Goal: Task Accomplishment & Management: Manage account settings

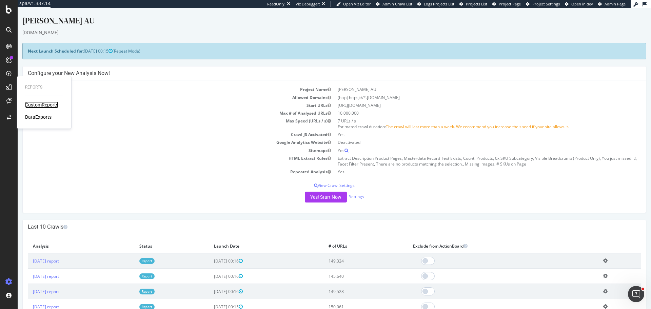
click at [58, 101] on div "CustomReports" at bounding box center [41, 104] width 33 height 7
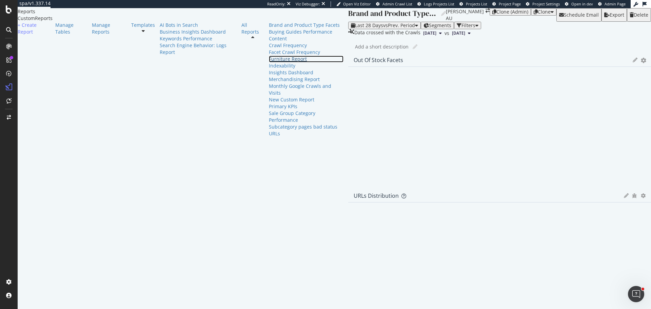
click at [269, 62] on div "Furniture Report" at bounding box center [306, 59] width 75 height 7
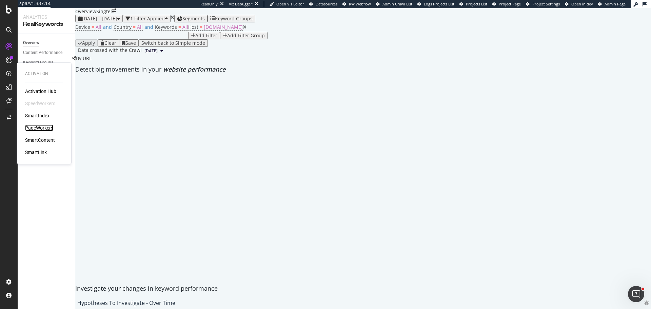
click at [44, 126] on div "PageWorkers" at bounding box center [39, 127] width 28 height 7
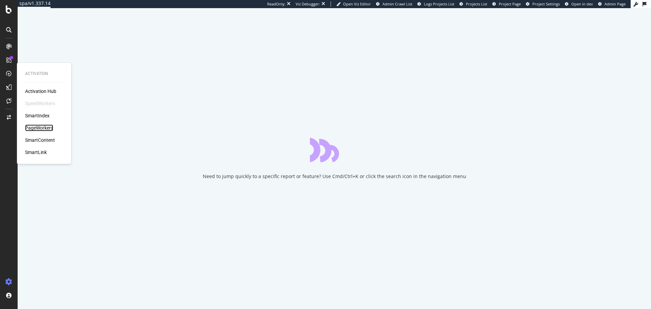
drag, startPoint x: 41, startPoint y: 126, endPoint x: 46, endPoint y: 124, distance: 5.2
click at [41, 126] on div "PageWorkers" at bounding box center [39, 127] width 28 height 7
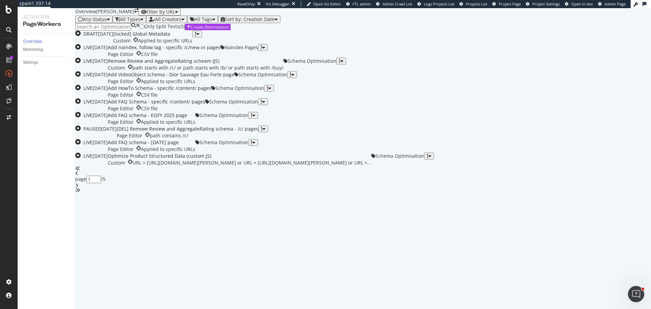
click at [107, 30] on input at bounding box center [103, 26] width 56 height 7
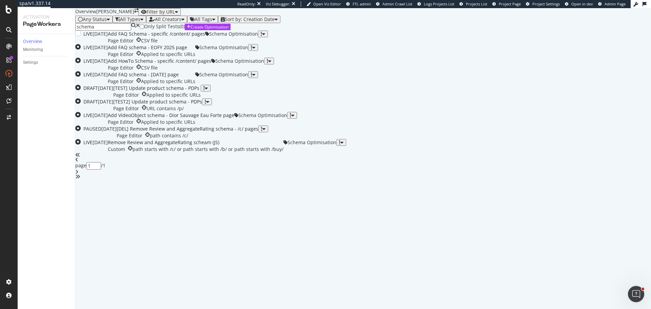
click at [205, 37] on div "Add FAQ Schema - specific /content/ pages" at bounding box center [156, 33] width 97 height 7
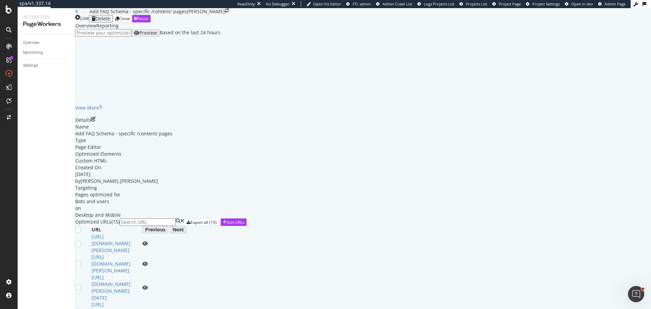
scroll to position [136, 0]
click at [96, 117] on icon "pen-to-square" at bounding box center [93, 119] width 5 height 5
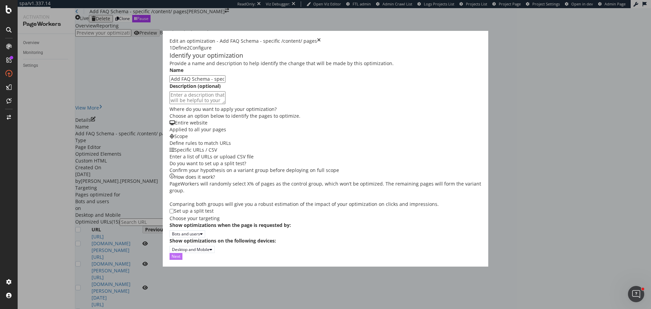
click at [180, 259] on div "Next" at bounding box center [175, 256] width 9 height 6
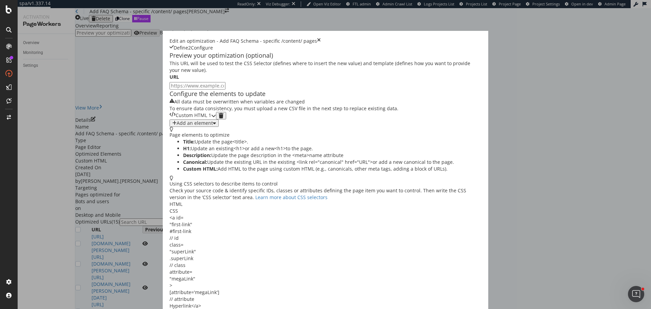
click at [216, 119] on div "Custom HTML 1" at bounding box center [192, 115] width 46 height 7
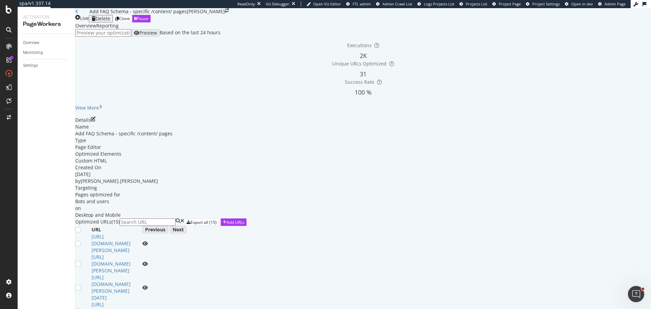
scroll to position [0, 0]
click at [43, 40] on link "Overview" at bounding box center [46, 42] width 47 height 7
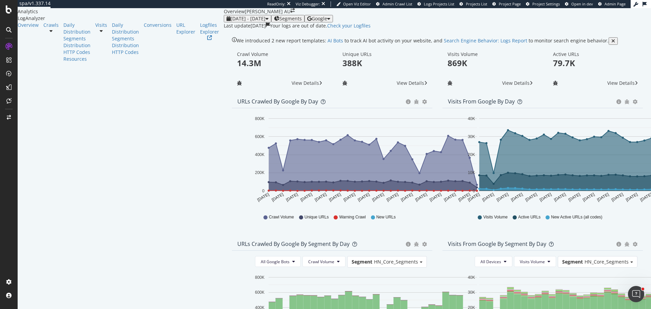
click at [200, 62] on div "Logfiles Explorer" at bounding box center [212, 42] width 24 height 41
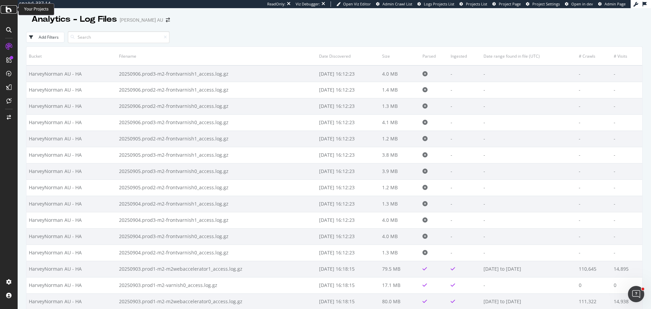
click at [7, 11] on icon at bounding box center [9, 9] width 6 height 8
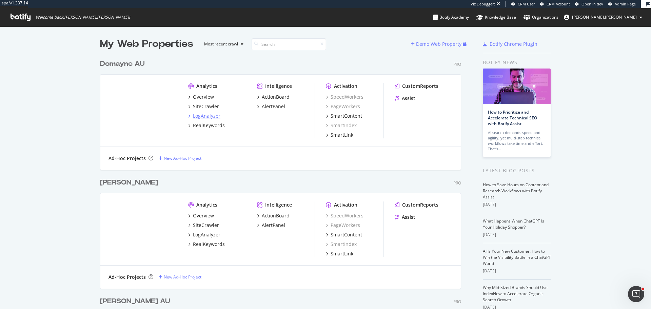
click at [209, 119] on div "LogAnalyzer" at bounding box center [206, 115] width 27 height 7
click at [210, 235] on div "LogAnalyzer" at bounding box center [206, 234] width 27 height 7
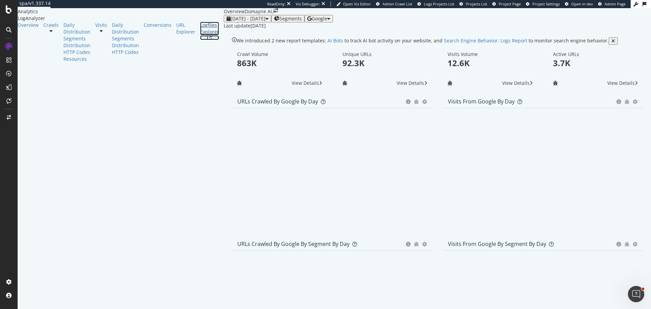
click at [200, 35] on div "Logfiles Explorer" at bounding box center [209, 29] width 19 height 14
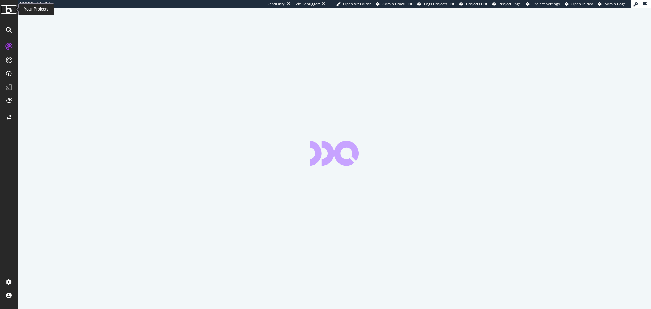
click at [11, 10] on icon at bounding box center [9, 9] width 6 height 8
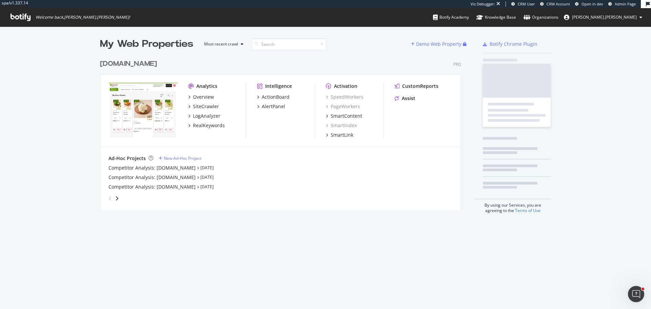
scroll to position [154, 361]
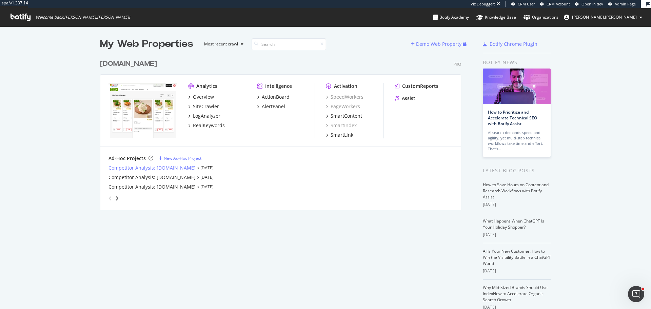
click at [160, 167] on div "Competitor Analysis: swiggy.com" at bounding box center [151, 167] width 87 height 7
click at [164, 178] on div "Competitor Analysis: zeptonow.com" at bounding box center [151, 177] width 87 height 7
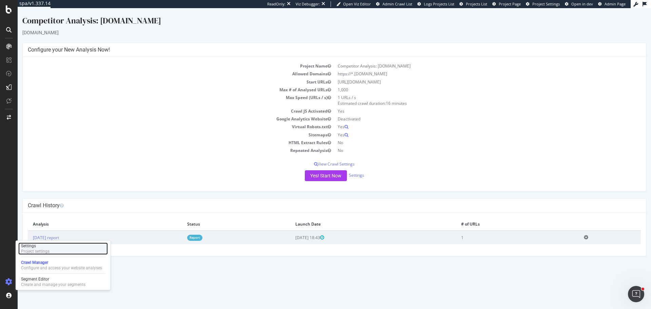
click at [45, 249] on div "Project settings" at bounding box center [35, 250] width 28 height 5
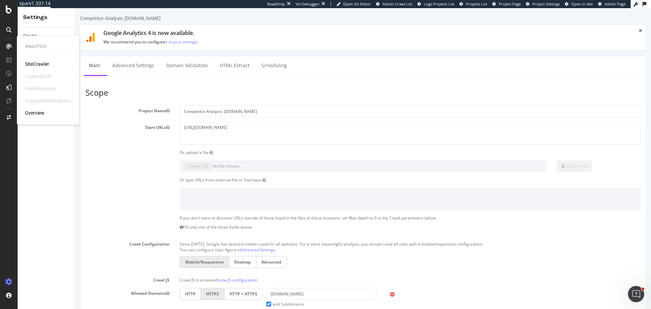
click at [45, 60] on div "Analytics SiteCrawler LogAnalyzer RealKeywords EngagementAnalytics Overview" at bounding box center [48, 80] width 57 height 86
drag, startPoint x: 42, startPoint y: 66, endPoint x: 50, endPoint y: 57, distance: 11.3
click at [42, 66] on div "SiteCrawler" at bounding box center [37, 64] width 24 height 7
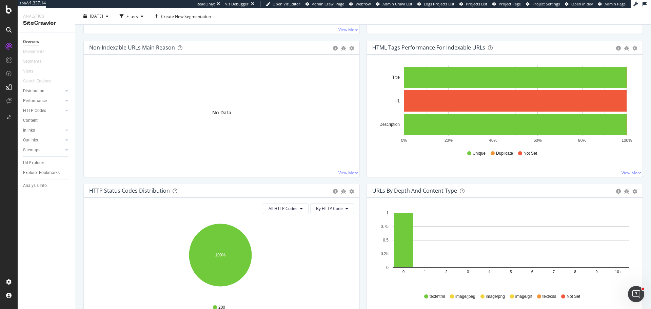
scroll to position [237, 0]
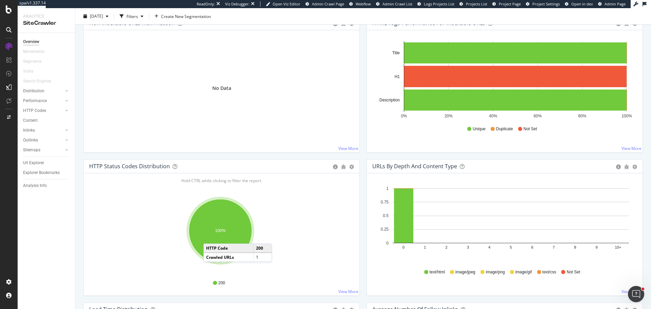
click at [211, 236] on ellipse "A chart." at bounding box center [220, 230] width 63 height 63
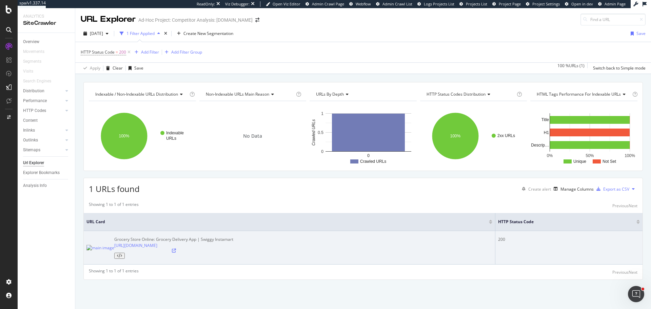
click at [122, 253] on icon at bounding box center [119, 255] width 5 height 4
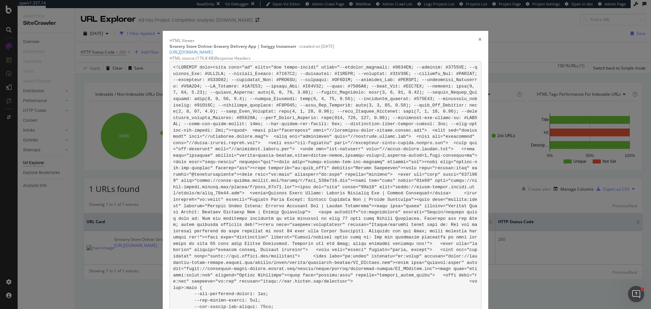
click at [250, 61] on div "Response Headers" at bounding box center [233, 58] width 36 height 6
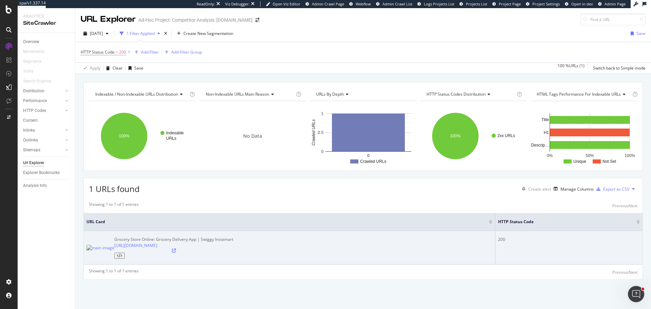
click at [122, 253] on icon at bounding box center [119, 255] width 5 height 4
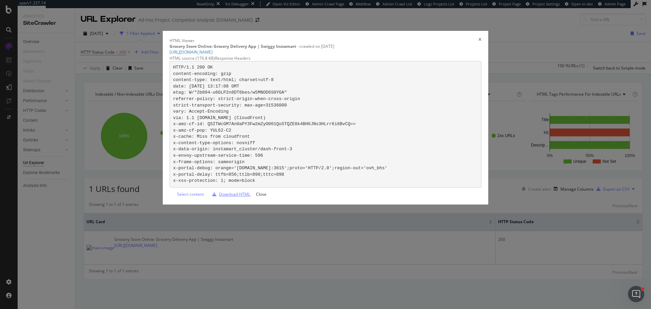
click at [219, 196] on div "modal" at bounding box center [213, 194] width 9 height 4
click at [51, 236] on div "HTML Viewer Grocery Store Online: Grocery Delivery App | Swiggy Instamart - cra…" at bounding box center [325, 154] width 651 height 309
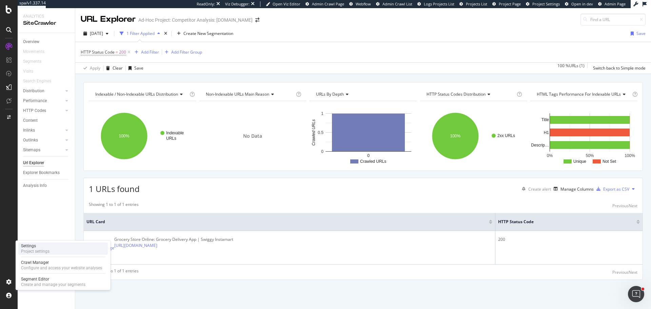
click at [36, 249] on div "Project settings" at bounding box center [35, 250] width 28 height 5
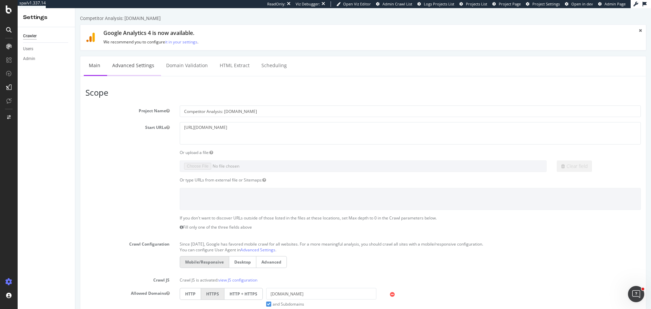
click at [144, 61] on link "Advanced Settings" at bounding box center [133, 65] width 52 height 19
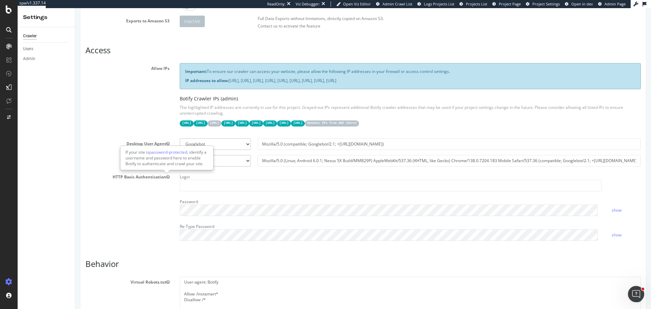
scroll to position [102, 0]
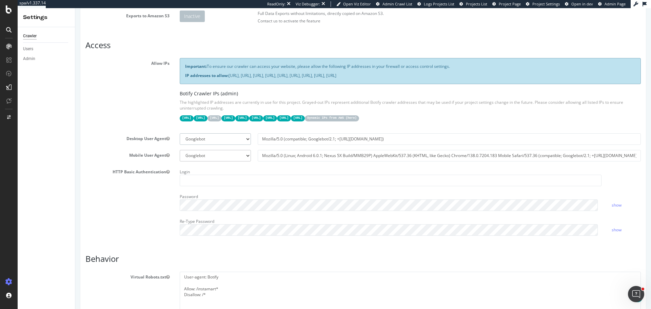
click at [200, 139] on select "Botify Googlebot Chrome Firefox Edge Custom" at bounding box center [215, 139] width 71 height 12
select select "Mozilla/5.0 (compatible; botify; http://botify.com)"
click at [180, 133] on select "Botify Googlebot Chrome Firefox Edge Custom" at bounding box center [215, 139] width 71 height 12
type input "Mozilla/5.0 (compatible; botify; http://botify.com)"
drag, startPoint x: 205, startPoint y: 155, endPoint x: 209, endPoint y: 153, distance: 4.1
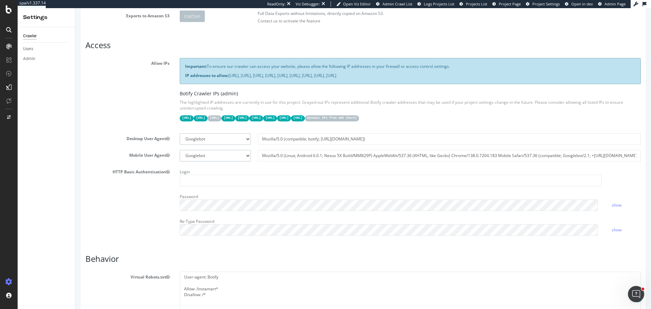
click at [206, 154] on select "Botify Googlebot Safari iPhone Safari iPad Chrome Android Custom" at bounding box center [215, 156] width 71 height 12
select select "Mozilla/5.0 Mobile (compatible; botify; http://botify.com)"
click at [180, 150] on select "Botify Googlebot Safari iPhone Safari iPad Chrome Android Custom" at bounding box center [215, 156] width 71 height 12
type input "Mozilla/5.0 Mobile (compatible; botify; http://botify.com)"
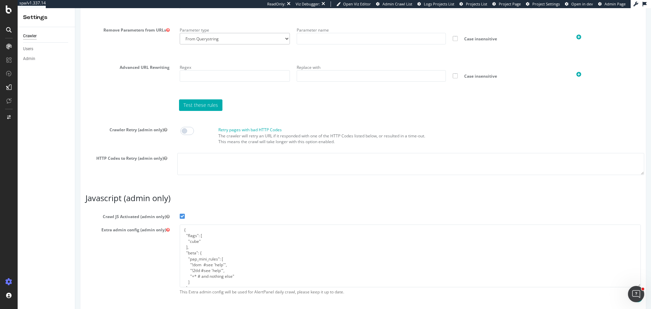
scroll to position [516, 0]
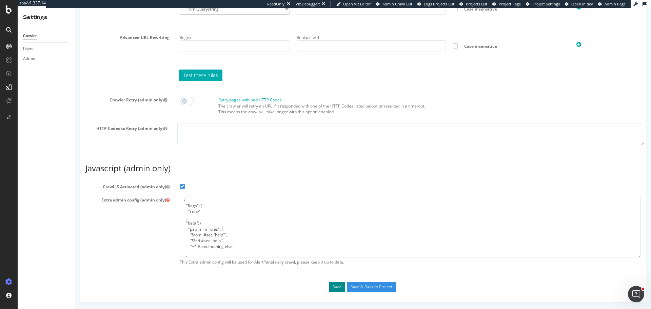
click at [335, 286] on button "Save" at bounding box center [337, 287] width 16 height 10
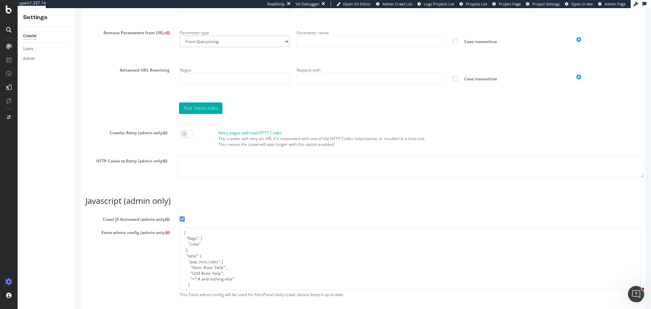
scroll to position [569, 0]
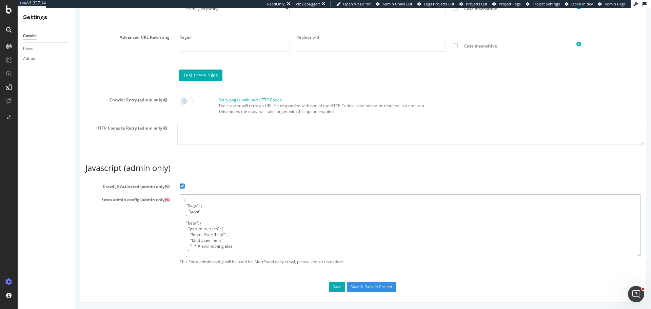
click at [261, 227] on textarea "{ "flags": [ "cube" ], "beta": { "pap_mini_rules": [ "!dom #see 'help'", "!2tld…" at bounding box center [410, 225] width 461 height 63
paste textarea "css #see 'help'", "!"
type textarea "{ "flags": [ "cube" ], "beta": { "pap_mini_rules": [ "!css #see 'help'", "!dom …"
click at [337, 287] on button "Save" at bounding box center [337, 287] width 16 height 10
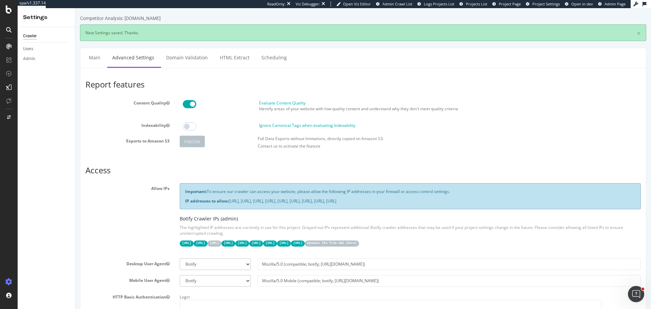
scroll to position [0, 0]
click at [48, 265] on div "Configure and access your website analyses" at bounding box center [61, 267] width 81 height 5
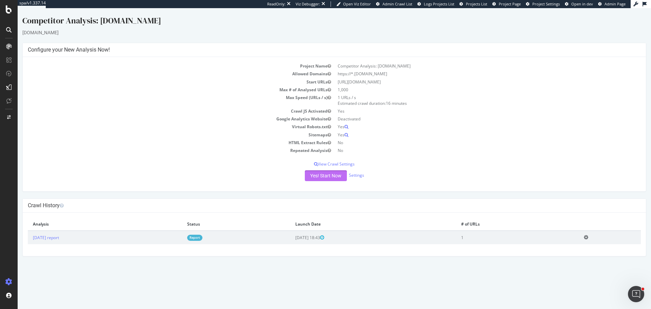
click at [319, 179] on button "Yes! Start Now" at bounding box center [326, 175] width 42 height 11
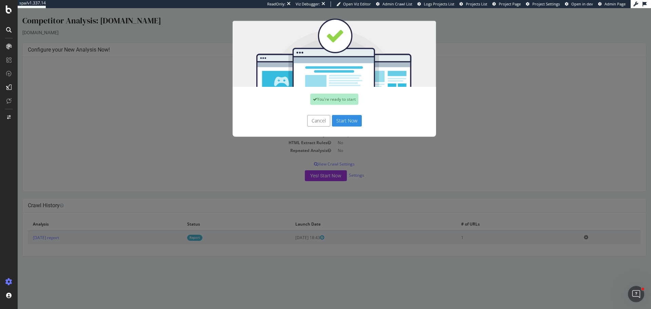
click at [347, 121] on button "Start Now" at bounding box center [347, 121] width 30 height 12
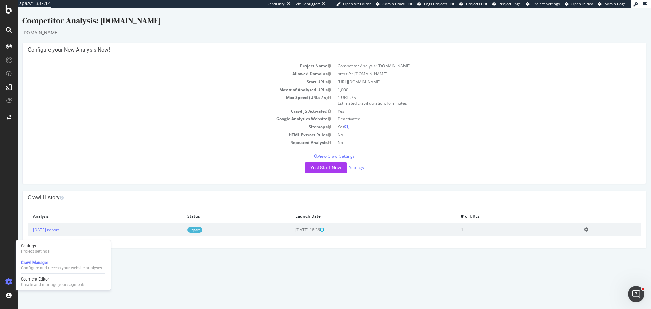
click at [202, 229] on link "Report" at bounding box center [194, 230] width 15 height 6
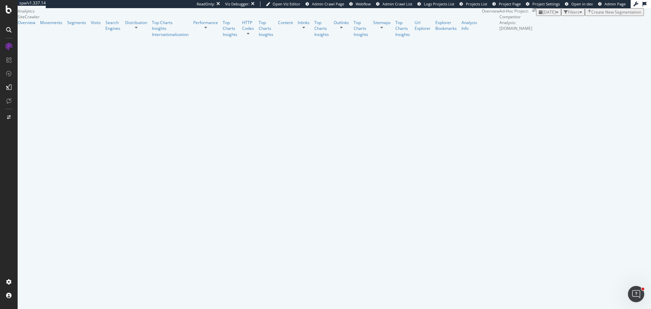
scroll to position [271, 0]
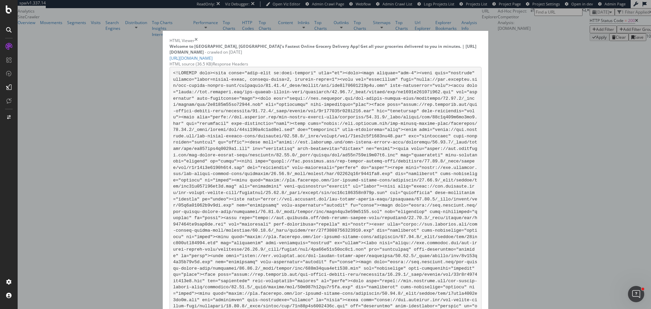
click at [248, 67] on div "Response Headers" at bounding box center [230, 64] width 36 height 6
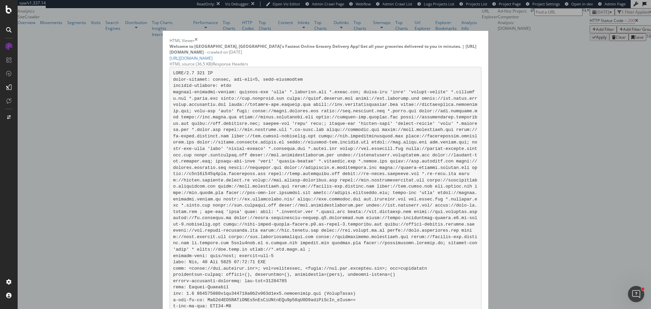
click at [212, 65] on div "HTML source (36.5 KB)" at bounding box center [190, 64] width 43 height 6
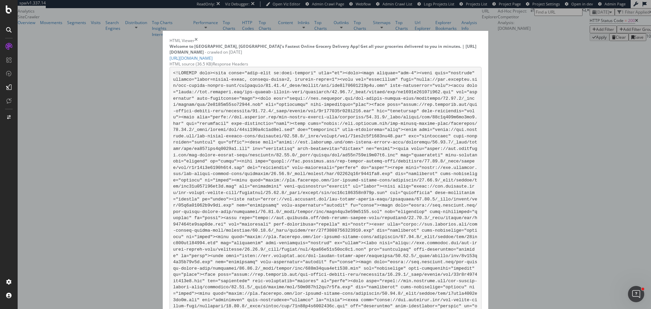
drag, startPoint x: 116, startPoint y: 93, endPoint x: 116, endPoint y: 88, distance: 5.1
click at [116, 92] on div "HTML Viewer Welcome to Zepto, India's Fastest Online Grocery Delivery App! Get …" at bounding box center [325, 154] width 651 height 309
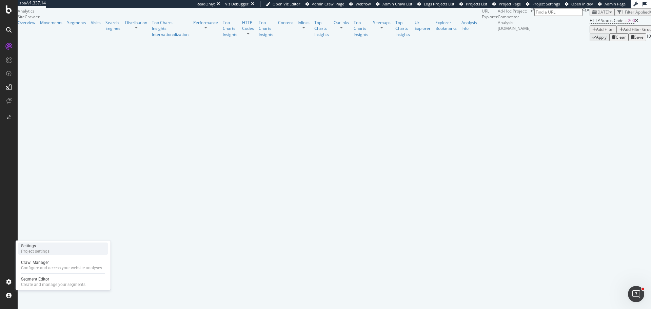
click at [43, 248] on div "Settings" at bounding box center [35, 245] width 28 height 5
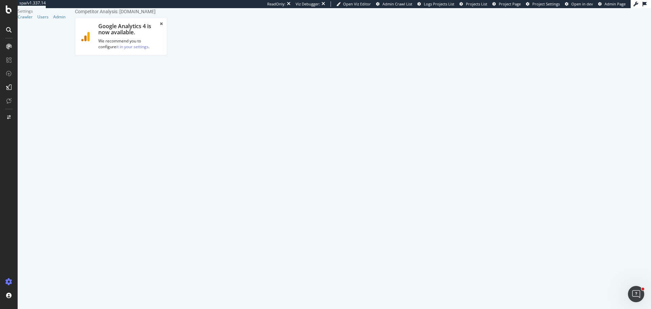
click at [127, 73] on link "Advanced Settings" at bounding box center [128, 70] width 52 height 19
select select "Mozilla/5.0 (compatible; botify; http://botify.com)"
type input "Mozilla/5.0 (compatible; botify; http://botify.com)"
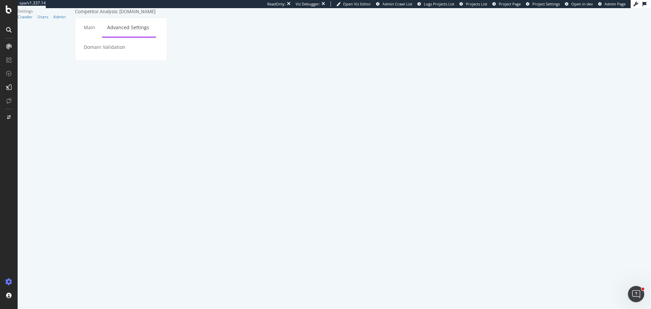
select select "Mozilla/5.0 Mobile (compatible; botify; http://botify.com)"
type input "Mozilla/5.0 Mobile (compatible; botify; http://botify.com)"
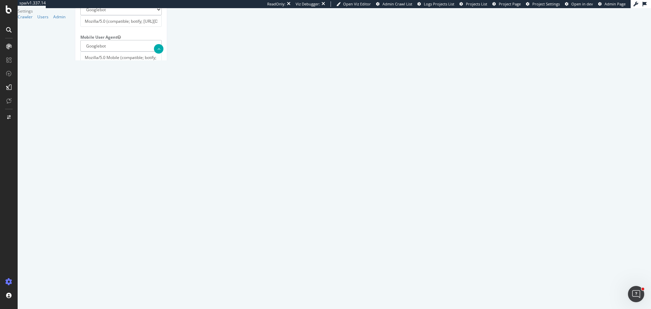
scroll to position [516, 0]
paste textarea "dom #see 'help'", "!"
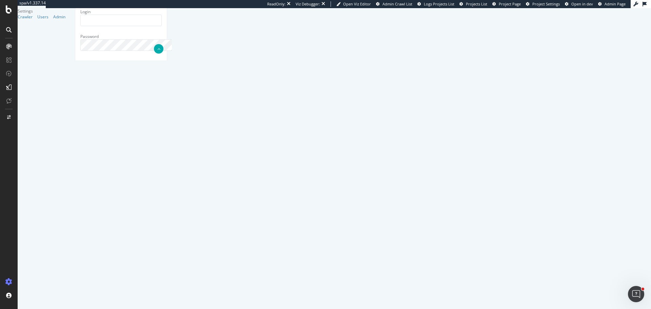
type textarea "{ "flags": [ "cube" ], "beta": { "pap_mini_rules": [ "!css #see 'help'", "!dom …"
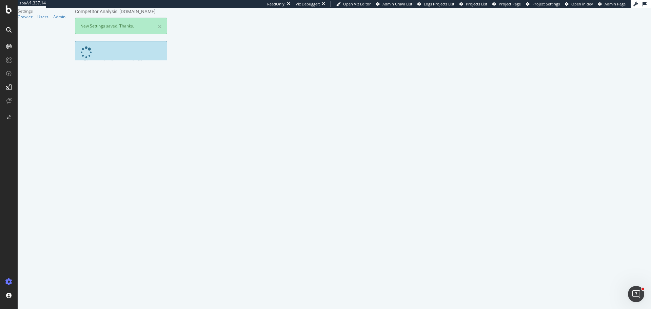
scroll to position [0, 0]
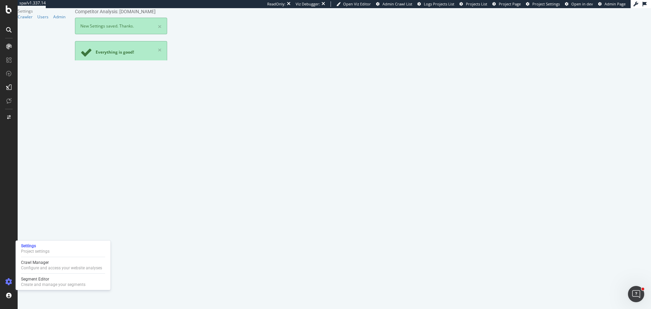
drag, startPoint x: 60, startPoint y: 267, endPoint x: 59, endPoint y: 258, distance: 9.5
click at [60, 267] on div "Configure and access your website analyses" at bounding box center [61, 267] width 81 height 5
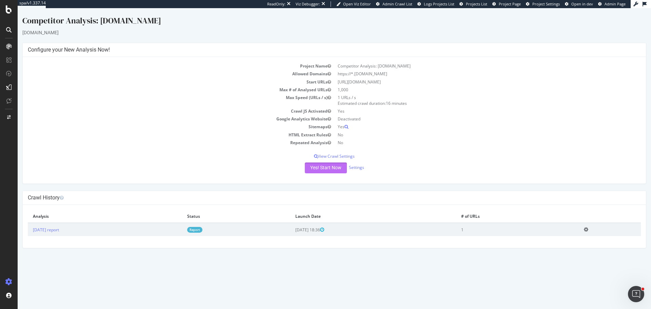
click at [319, 170] on button "Yes! Start Now" at bounding box center [326, 167] width 42 height 11
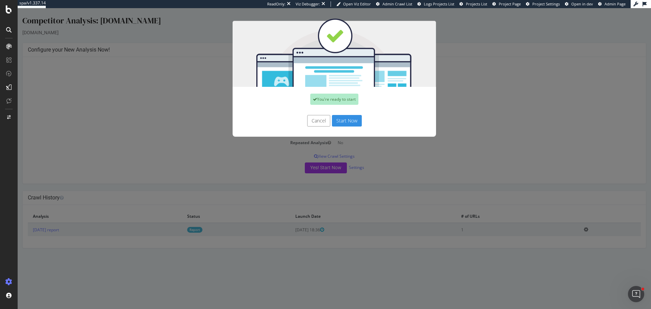
click at [344, 124] on button "Start Now" at bounding box center [347, 121] width 30 height 12
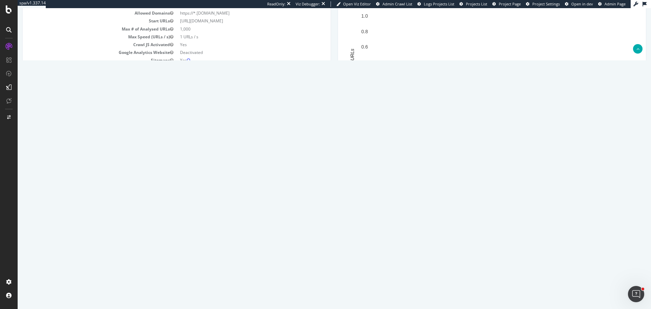
scroll to position [169, 0]
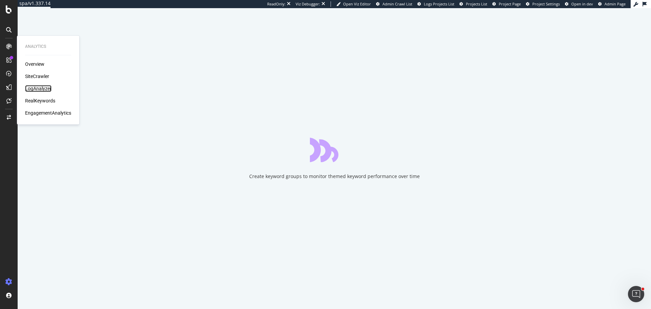
click at [40, 88] on div "LogAnalyzer" at bounding box center [38, 88] width 26 height 7
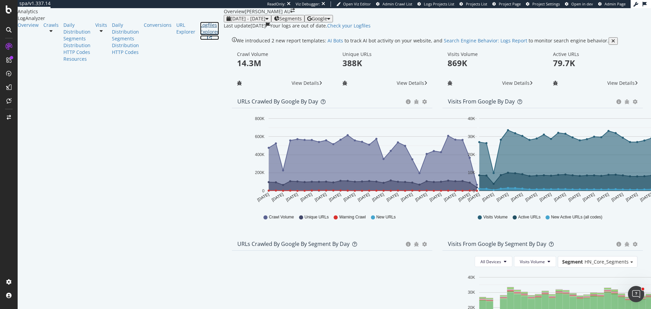
click at [200, 35] on div "Logfiles Explorer" at bounding box center [209, 29] width 19 height 14
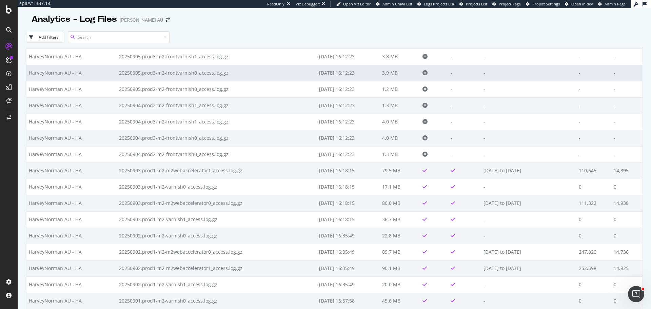
scroll to position [102, 0]
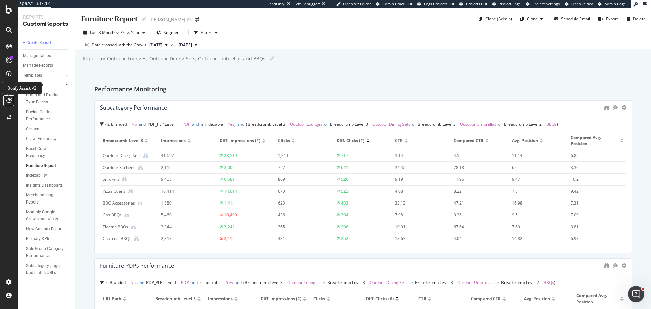
click at [10, 101] on icon at bounding box center [8, 100] width 5 height 5
